Goal: Task Accomplishment & Management: Manage account settings

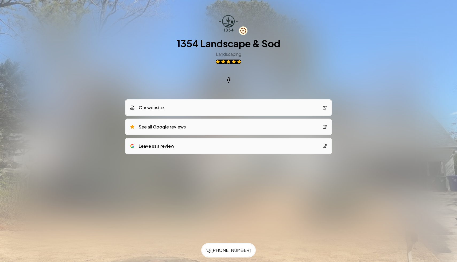
click at [361, 45] on div "Save to Contacts (470) 553-0011 1354 Landscape & Sod Landscaping Our website Se…" at bounding box center [228, 96] width 457 height 192
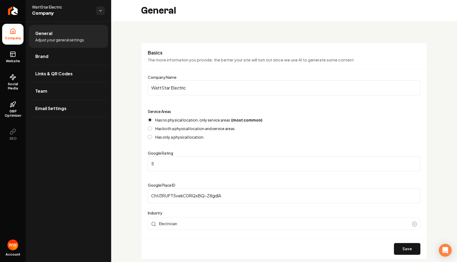
click at [179, 50] on h3 "Basics" at bounding box center [284, 52] width 273 height 6
click at [13, 54] on icon at bounding box center [13, 54] width 6 height 6
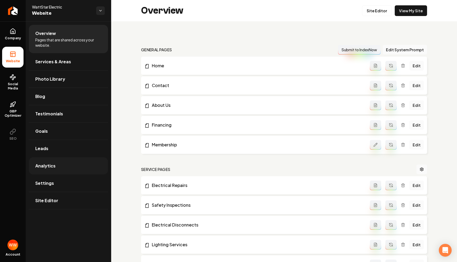
click at [45, 164] on span "Analytics" at bounding box center [45, 166] width 20 height 6
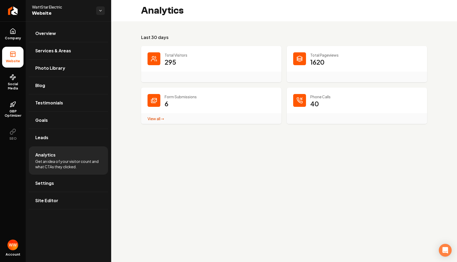
click at [268, 140] on main "Analytics Last 30 days Total Visitors 295 Total Pageviews 1620 Form Submissions…" at bounding box center [284, 131] width 346 height 262
drag, startPoint x: 329, startPoint y: 101, endPoint x: 295, endPoint y: 94, distance: 34.6
click at [295, 94] on div "Phone Calls 40" at bounding box center [357, 106] width 140 height 36
click at [220, 35] on h3 "Last 30 days" at bounding box center [284, 37] width 286 height 6
click at [14, 21] on ul "Company Website Social Media GBP Optimizer SEO" at bounding box center [13, 84] width 26 height 126
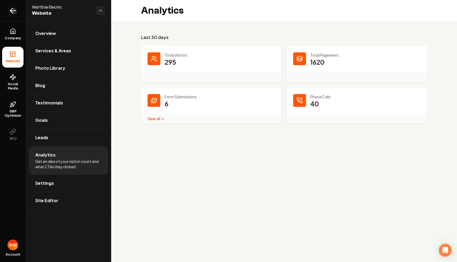
click at [13, 16] on link "Return to dashboard" at bounding box center [13, 10] width 26 height 21
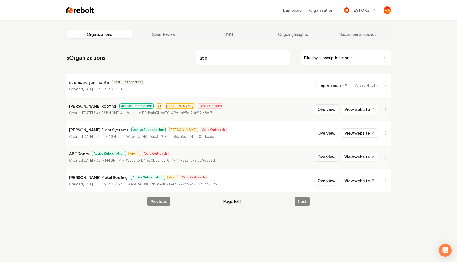
type input "abe"
click at [324, 159] on button "Overview" at bounding box center [327, 157] width 24 height 10
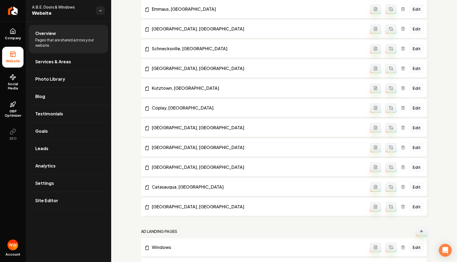
scroll to position [717, 0]
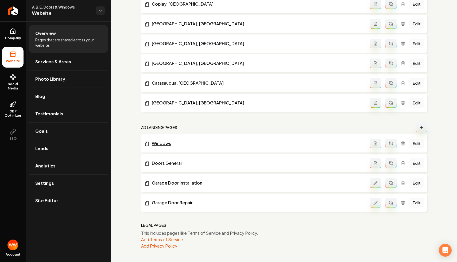
click at [164, 144] on link "Windows" at bounding box center [257, 143] width 226 height 6
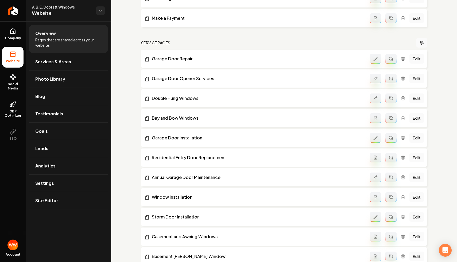
scroll to position [0, 0]
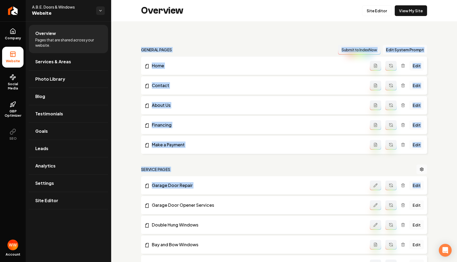
drag, startPoint x: 227, startPoint y: 45, endPoint x: 307, endPoint y: 195, distance: 170.4
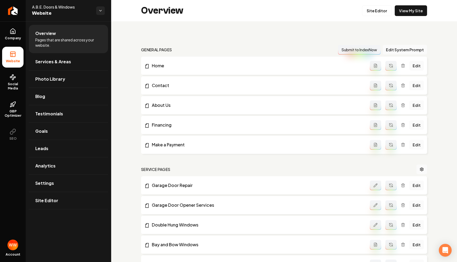
click at [18, 12] on link "Return to dashboard" at bounding box center [13, 10] width 26 height 21
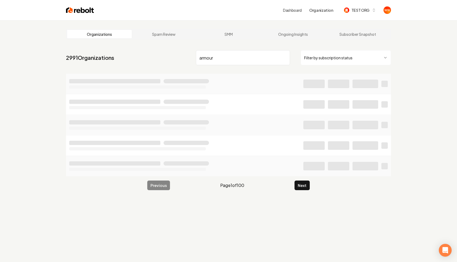
type input "armour"
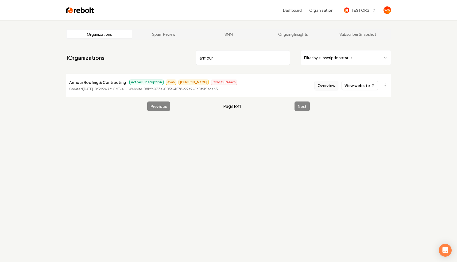
click at [319, 86] on button "Overview" at bounding box center [327, 86] width 24 height 10
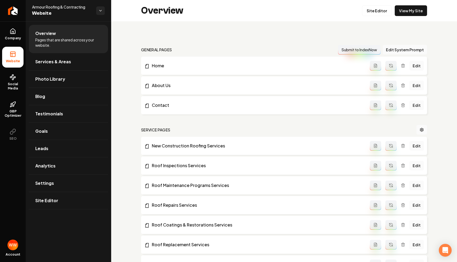
click at [171, 45] on nav "general pages Submit to IndexNow Edit System Prompt" at bounding box center [284, 50] width 286 height 10
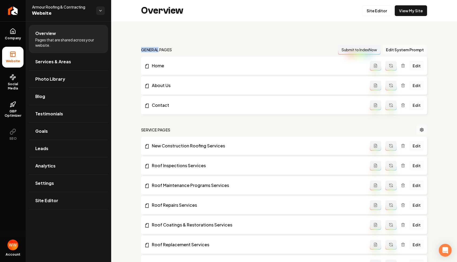
click at [171, 45] on nav "general pages Submit to IndexNow Edit System Prompt" at bounding box center [284, 50] width 286 height 10
click at [165, 47] on h2 "general pages" at bounding box center [156, 49] width 31 height 5
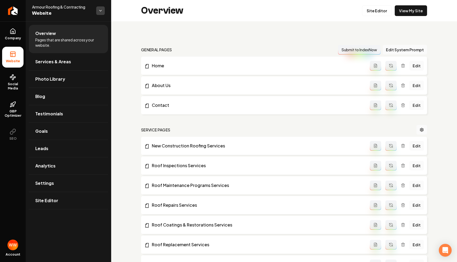
click at [99, 9] on html "Company Website Social Media GBP Optimizer SEO Account Armour Roofing & Contrac…" at bounding box center [228, 131] width 457 height 262
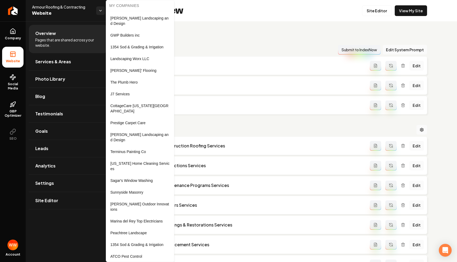
click at [236, 35] on html "Company Website Social Media GBP Optimizer SEO Account Armour Roofing & Contrac…" at bounding box center [228, 131] width 457 height 262
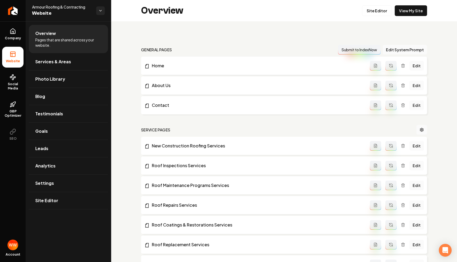
click at [63, 187] on link "Settings" at bounding box center [68, 183] width 79 height 17
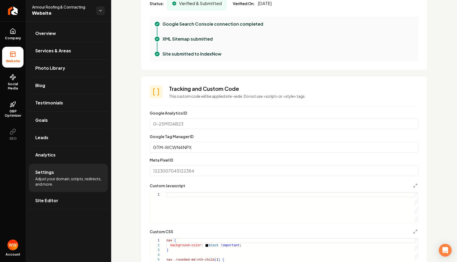
scroll to position [213, 0]
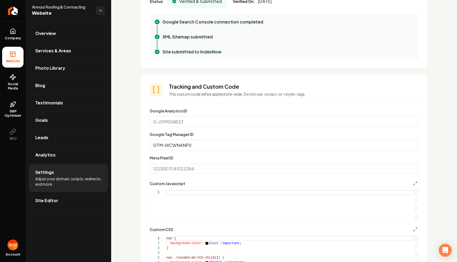
click at [217, 148] on input "GTM-WCWN4NPX" at bounding box center [284, 145] width 269 height 11
click at [230, 144] on input "GTM-WCWN4NPX" at bounding box center [284, 145] width 269 height 11
click at [213, 129] on form "**********" at bounding box center [284, 200] width 269 height 184
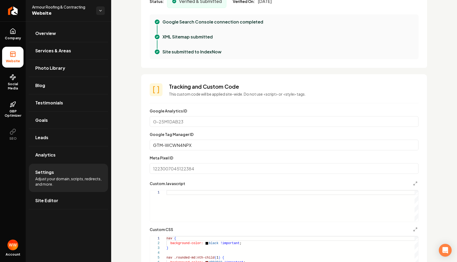
click at [213, 121] on input "Google Analytics ID" at bounding box center [284, 121] width 269 height 11
click at [148, 135] on section "**********" at bounding box center [284, 187] width 286 height 226
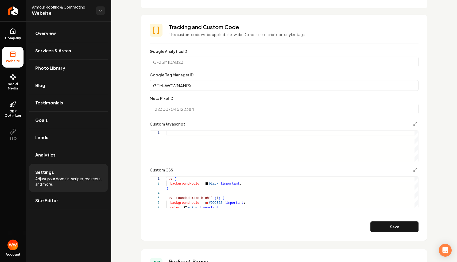
scroll to position [274, 0]
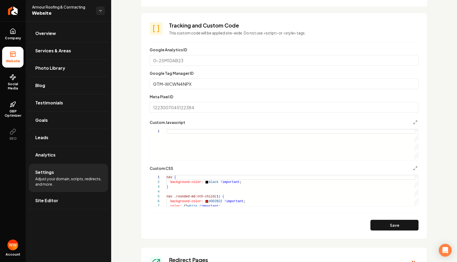
click at [182, 57] on input "Google Analytics ID" at bounding box center [284, 60] width 269 height 11
click at [105, 76] on link "Photo Library" at bounding box center [68, 68] width 79 height 17
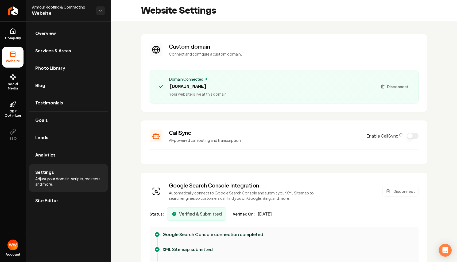
scroll to position [48, 0]
click at [263, 60] on section "Custom domain Connect and configure a custom domain. Domain Connected [DOMAIN_N…" at bounding box center [284, 73] width 286 height 78
click at [156, 72] on div "Domain Connected [DOMAIN_NAME] Your website is live at this domain Disconnect" at bounding box center [284, 87] width 269 height 34
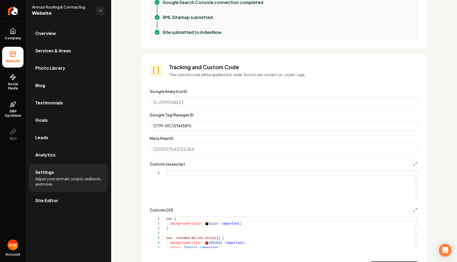
scroll to position [234, 0]
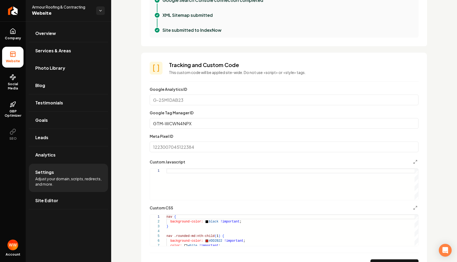
click at [267, 114] on div "Google Tag Manager ID GTM-WCWN4NPX" at bounding box center [284, 119] width 269 height 19
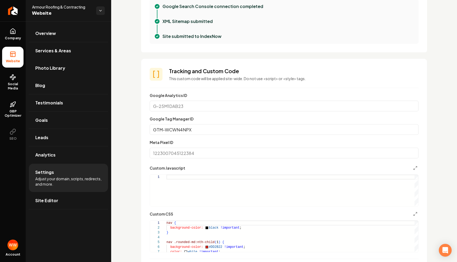
scroll to position [227, 0]
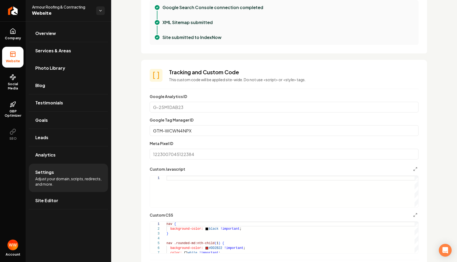
click at [203, 130] on input "GTM-WCWN4NPX" at bounding box center [284, 130] width 269 height 11
click at [118, 129] on div "Custom domain Connect and configure a custom domain. Domain Connected [DOMAIN_N…" at bounding box center [284, 228] width 346 height 869
click at [168, 134] on input "GTM-WCWN4NPX" at bounding box center [284, 130] width 269 height 11
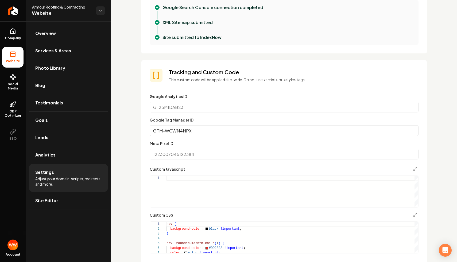
click at [168, 134] on input "GTM-WCWN4NPX" at bounding box center [284, 130] width 269 height 11
click at [227, 132] on input "GTM-WCWN4NPX" at bounding box center [284, 130] width 269 height 11
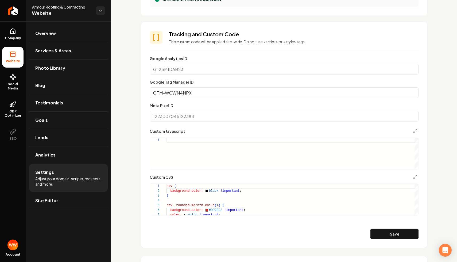
scroll to position [259, 0]
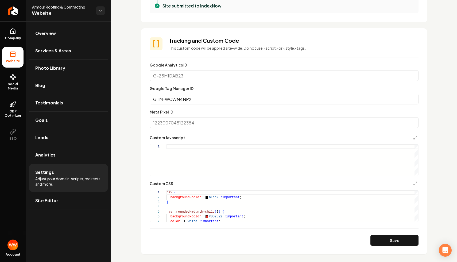
click at [230, 96] on input "GTM-WCWN4NPX" at bounding box center [284, 99] width 269 height 11
click at [204, 99] on input "GTM-WCWN4NPX" at bounding box center [284, 99] width 269 height 11
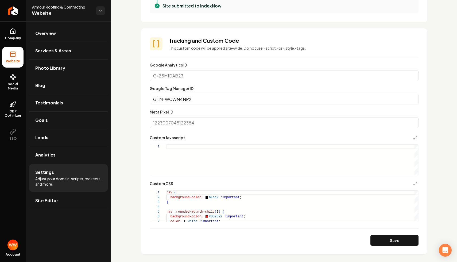
click at [204, 99] on input "GTM-WCWN4NPX" at bounding box center [284, 99] width 269 height 11
click at [196, 99] on input "GTM-WCWN4NPX" at bounding box center [284, 99] width 269 height 11
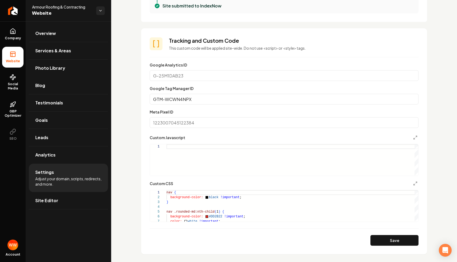
click at [196, 99] on input "GTM-WCWN4NPX" at bounding box center [284, 99] width 269 height 11
click at [139, 100] on div "Custom domain Connect and configure a custom domain. Domain Connected [DOMAIN_N…" at bounding box center [284, 197] width 346 height 869
